Goal: Information Seeking & Learning: Learn about a topic

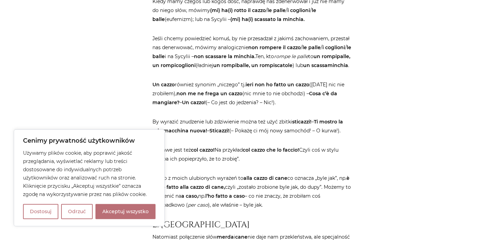
scroll to position [1288, 0]
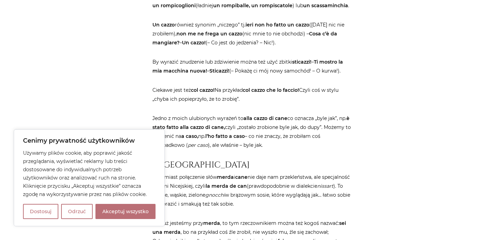
click at [121, 108] on div "Strona główna / Blog / Jak to powiedzieć? / Przekleństwa po włosku. Bez cenzury…" at bounding box center [252, 156] width 412 height 2720
click at [126, 216] on button "Akceptuj wszystko" at bounding box center [126, 211] width 60 height 15
checkbox input "true"
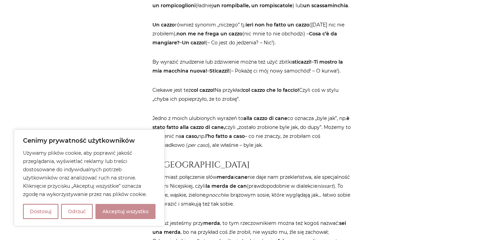
checkbox input "true"
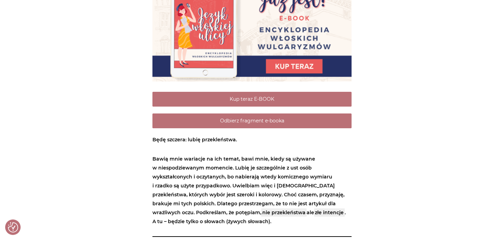
scroll to position [1494, 0]
